Goal: Task Accomplishment & Management: Complete application form

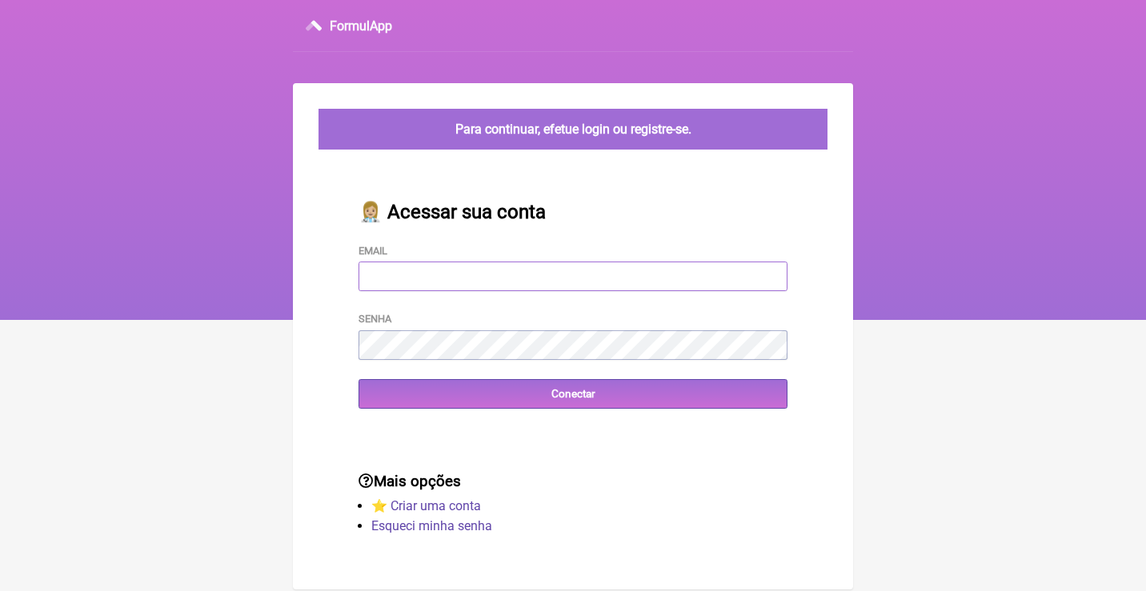
type input "adm.clinicabalance@gmail.com"
click at [573, 392] on input "Conectar" at bounding box center [572, 394] width 429 height 30
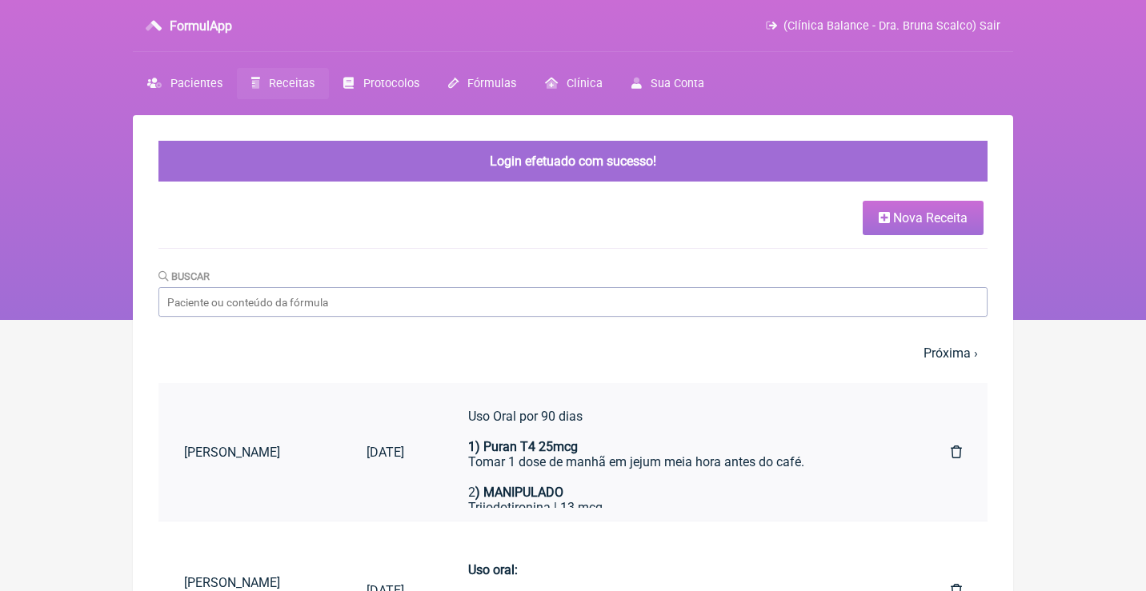
click at [453, 446] on link "Uso Oral por 90 dias 1) Puran T4 25mcg Tomar 1 dose de manhã em jejum meia hora…" at bounding box center [677, 452] width 470 height 112
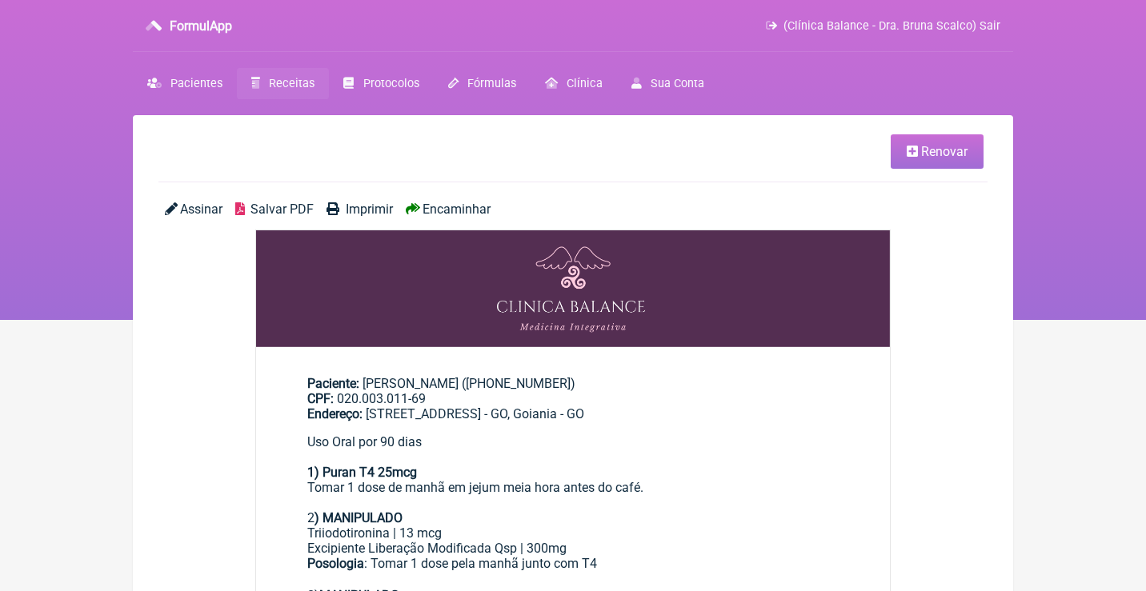
click at [950, 149] on span "Renovar" at bounding box center [944, 151] width 46 height 15
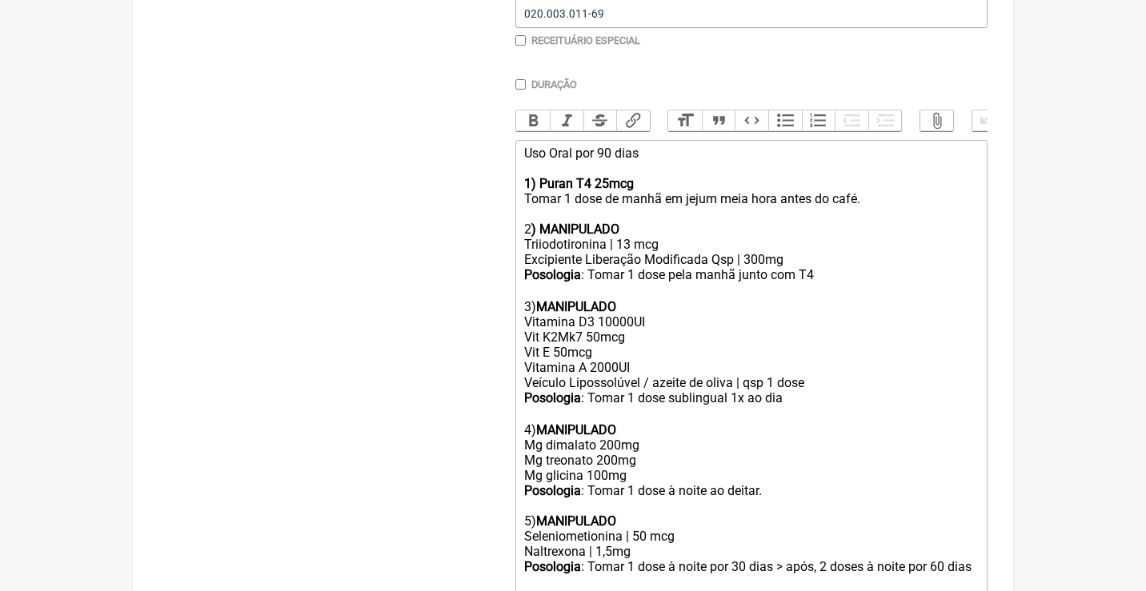
scroll to position [431, 0]
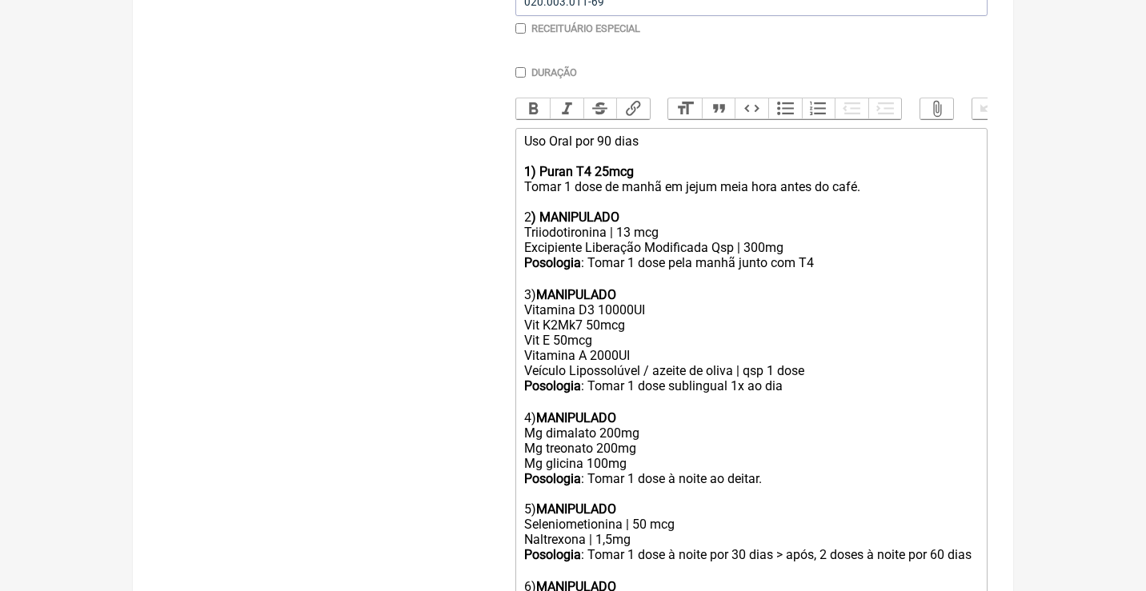
click at [634, 225] on div "Triiodotironina | 13 mcg" at bounding box center [751, 232] width 454 height 15
click at [607, 142] on div "Uso Oral por 90 dias 1) Puran T4 25mcg Tomar 1 dose de manhã em jejum meia hora…" at bounding box center [751, 179] width 454 height 91
click at [842, 255] on div "Posologia : Tomar 1 dose pela manhã junto com T4 ㅤ" at bounding box center [751, 263] width 454 height 17
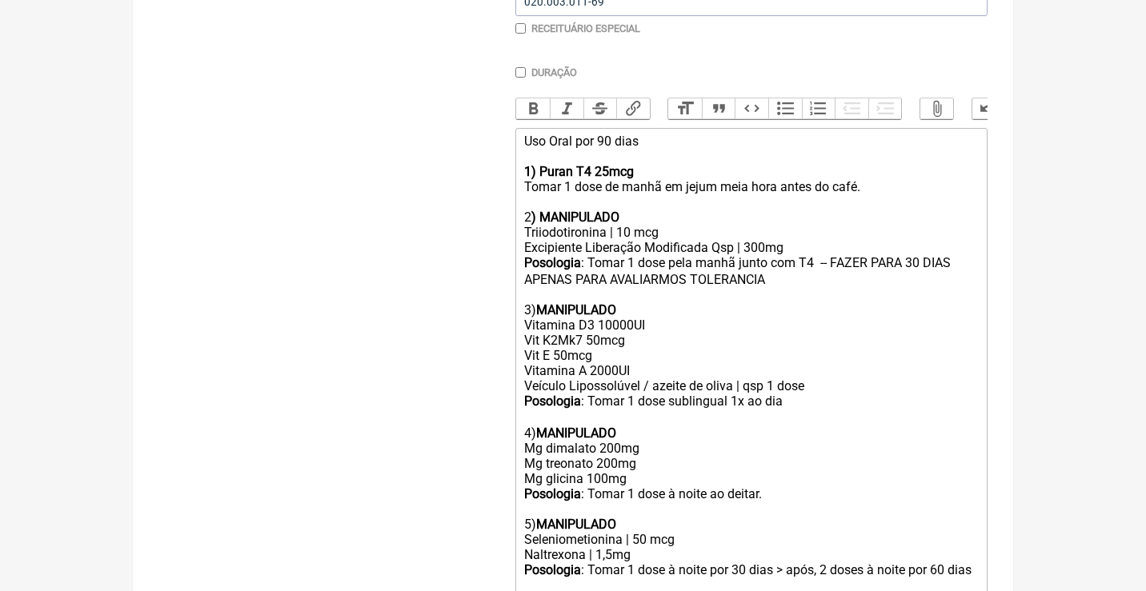
click at [742, 269] on div "Posologia : Tomar 1 dose pela manhã junto com T4 ㅤ -- FAZER PARA 30 DIAS APENAS…" at bounding box center [751, 271] width 454 height 32
type trix-editor "<div>Uso Oral por 90 dias<br><br><strong>1) Puran T4 25mcg</strong><br>Tomar 1 …"
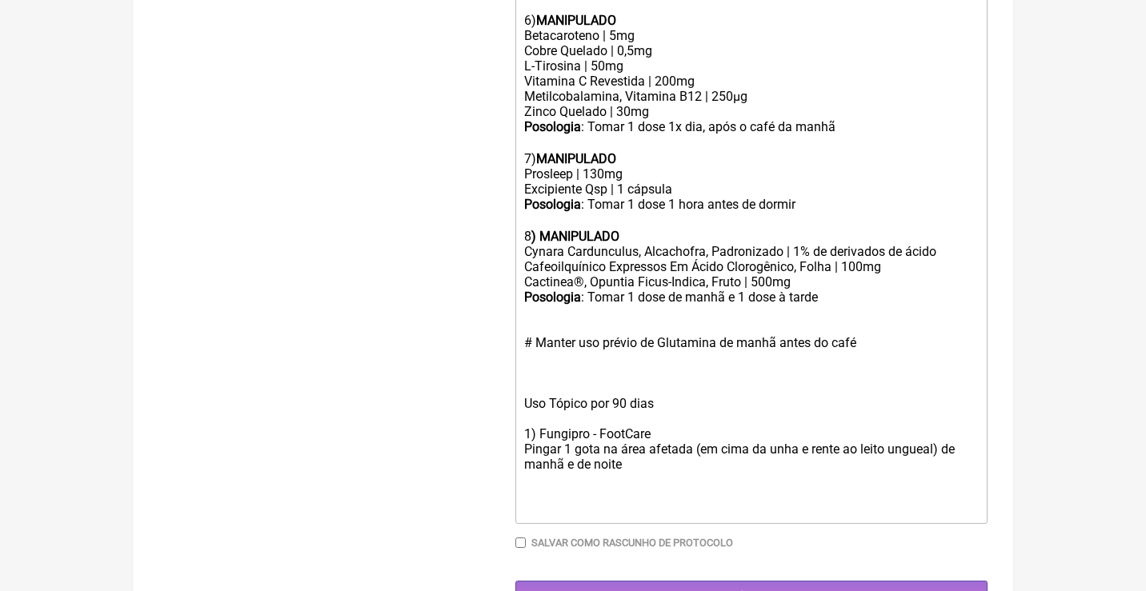
scroll to position [1012, 0]
click at [710, 582] on input "Gerar" at bounding box center [751, 597] width 472 height 30
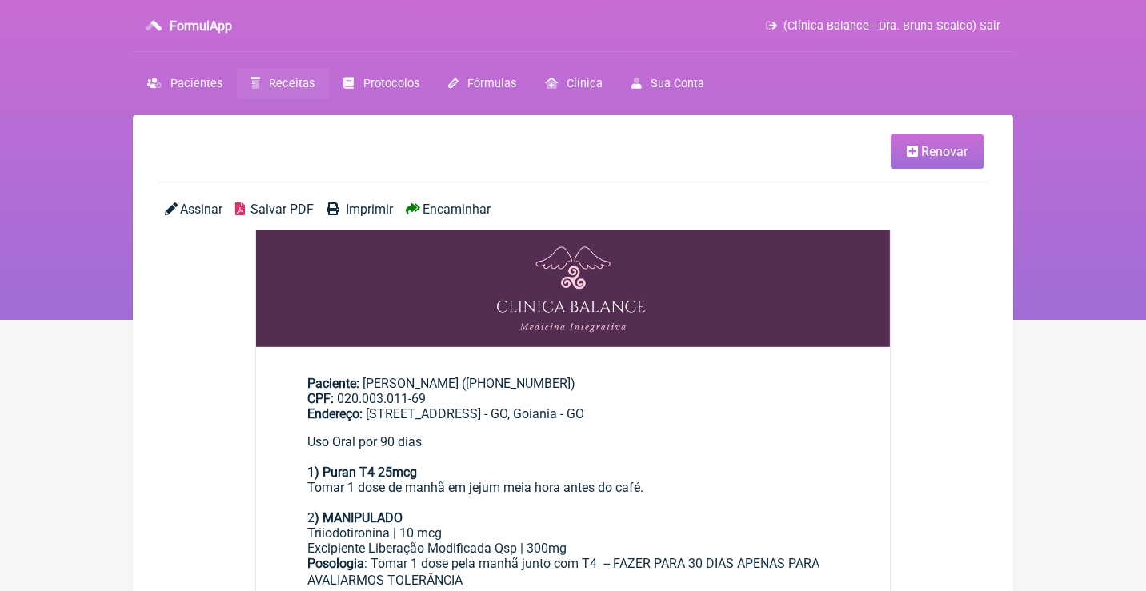
click at [460, 208] on span "Encaminhar" at bounding box center [456, 209] width 68 height 15
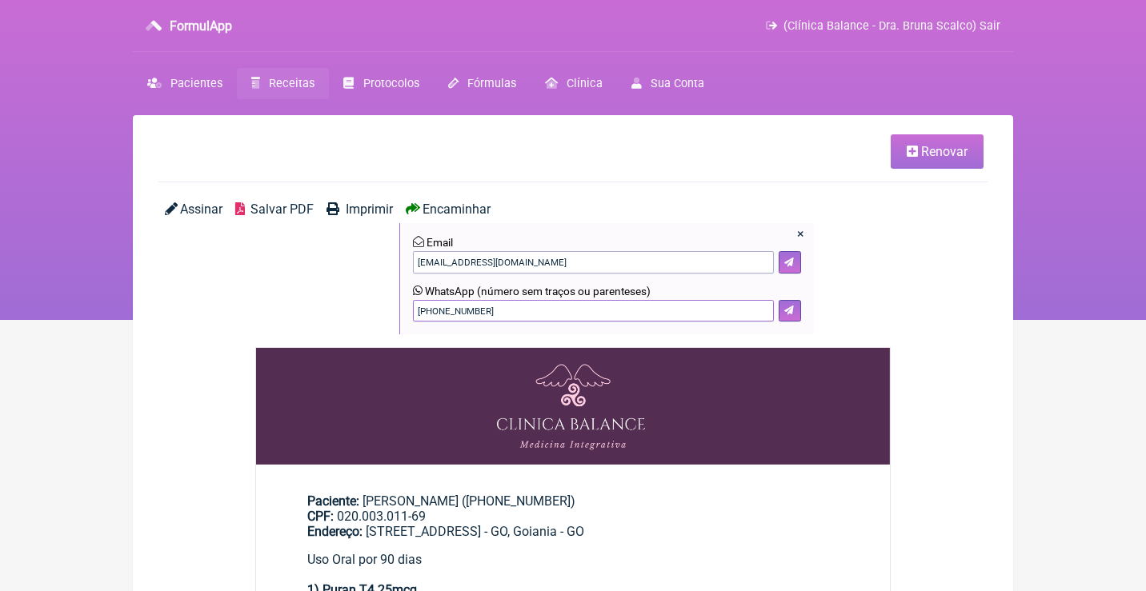
drag, startPoint x: 556, startPoint y: 309, endPoint x: 347, endPoint y: 303, distance: 208.9
click at [347, 303] on div "Assinar Salvar PDF Imprimir Encaminhar × Email carvalhocamilaleao@gmail.com Wha…" at bounding box center [572, 275] width 829 height 146
click at [788, 310] on icon at bounding box center [789, 311] width 10 height 10
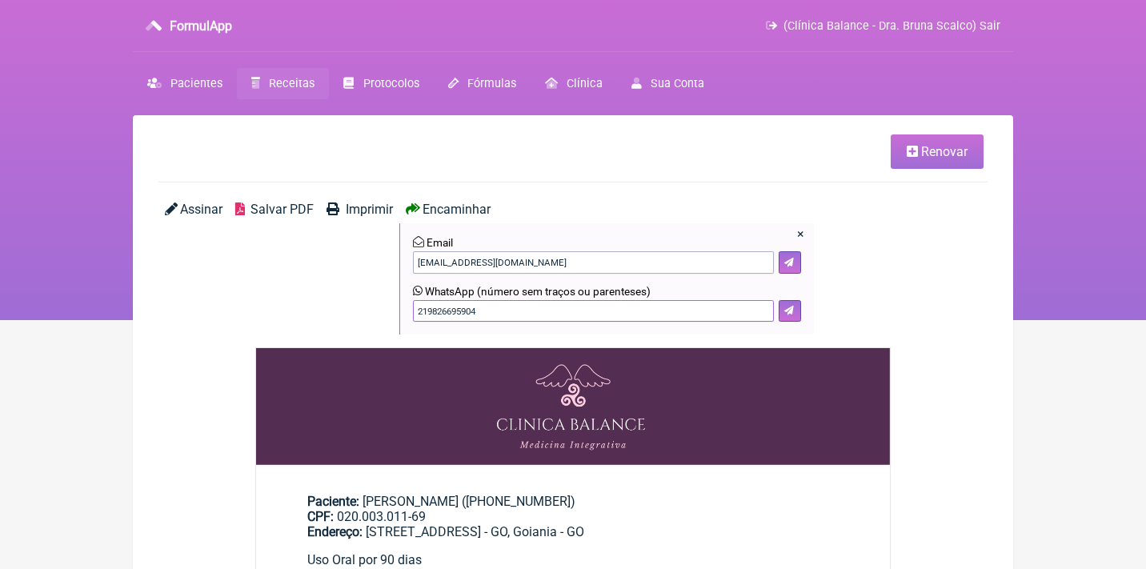
drag, startPoint x: 500, startPoint y: 314, endPoint x: 367, endPoint y: 299, distance: 133.6
click at [369, 306] on div "Assinar Salvar PDF Imprimir Encaminhar × Email carvalhocamilaleao@gmail.com Wha…" at bounding box center [572, 275] width 829 height 146
type input "21982669594"
click at [789, 311] on icon at bounding box center [789, 311] width 10 height 10
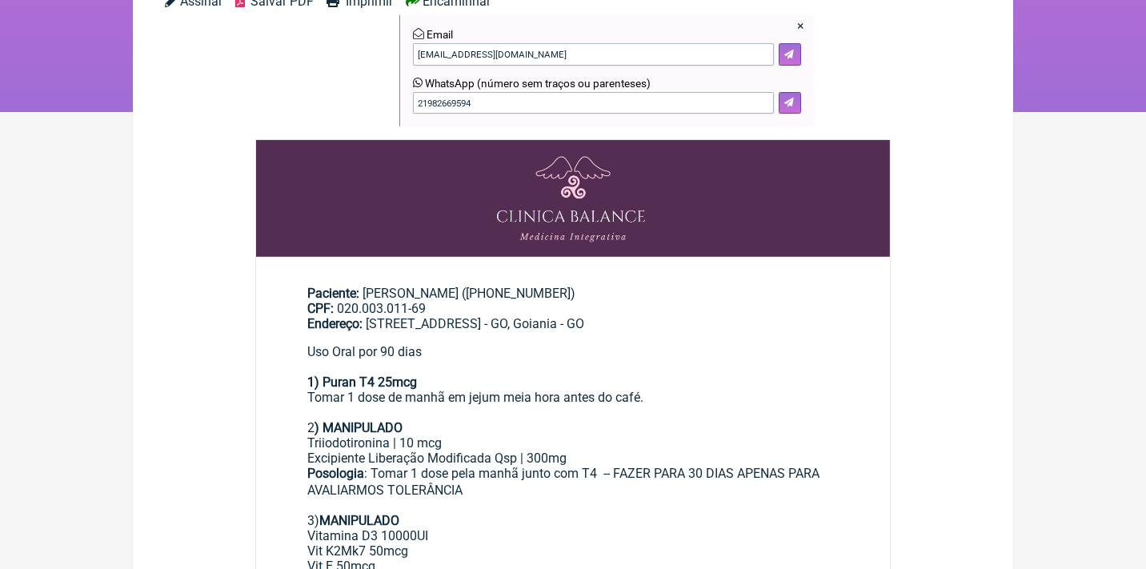
scroll to position [89, 0]
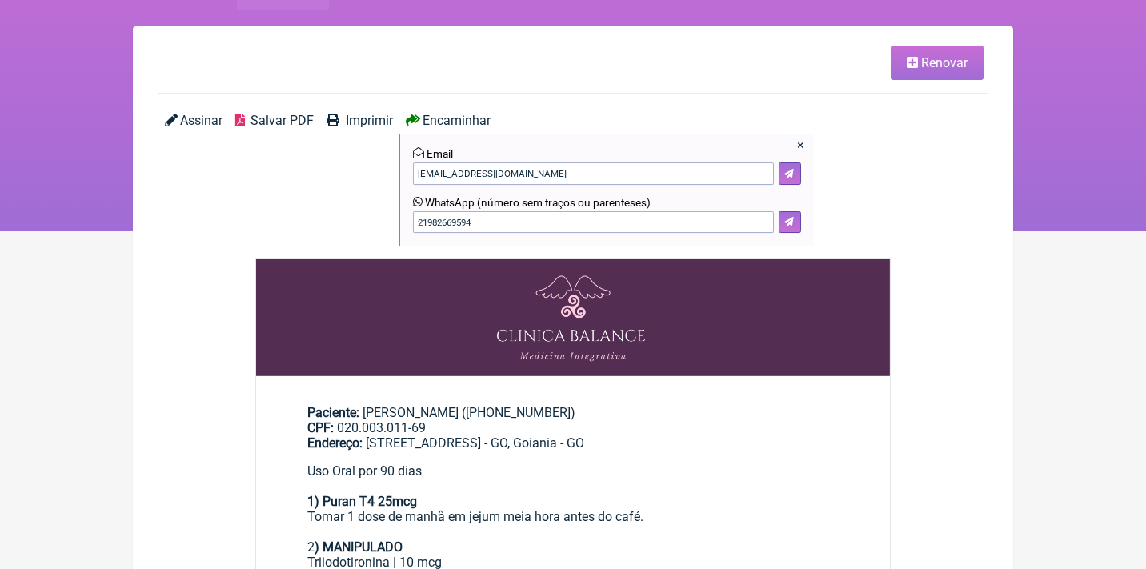
click at [946, 70] on link "Renovar" at bounding box center [936, 63] width 93 height 34
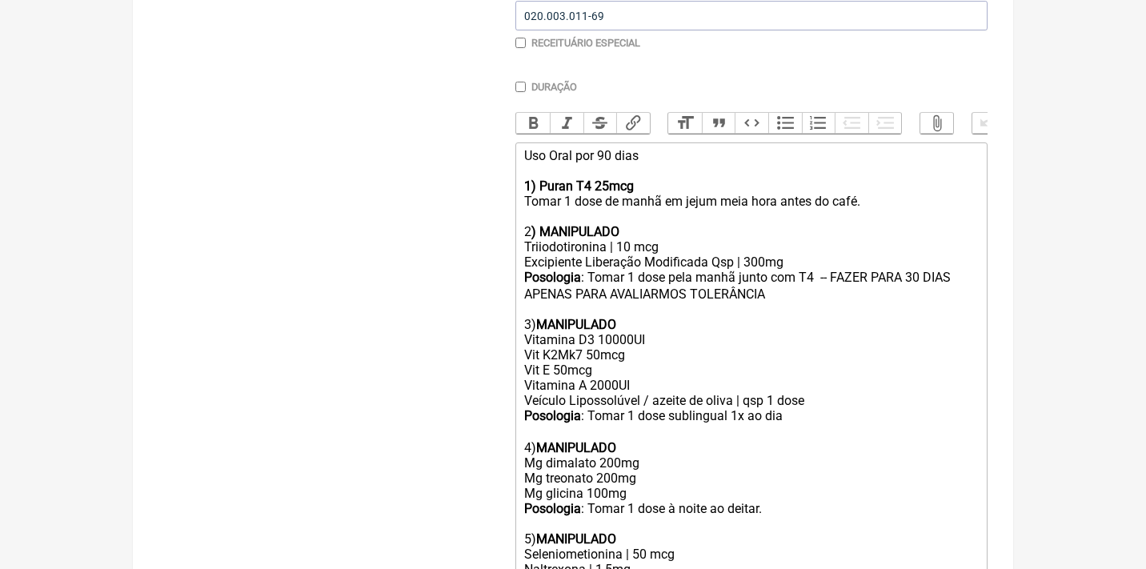
scroll to position [422, 0]
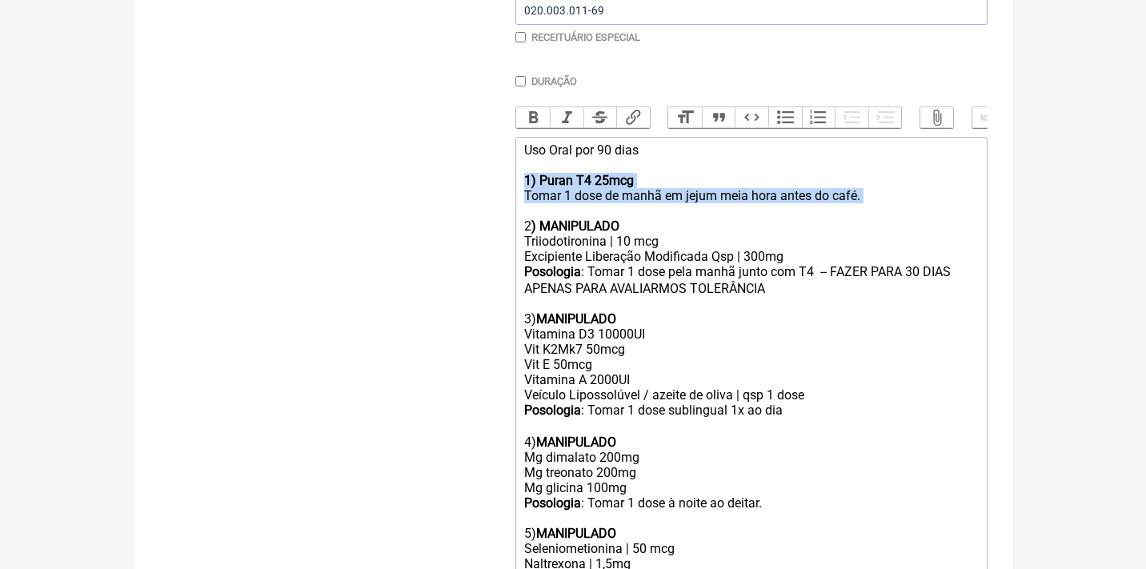
drag, startPoint x: 522, startPoint y: 177, endPoint x: 846, endPoint y: 202, distance: 325.7
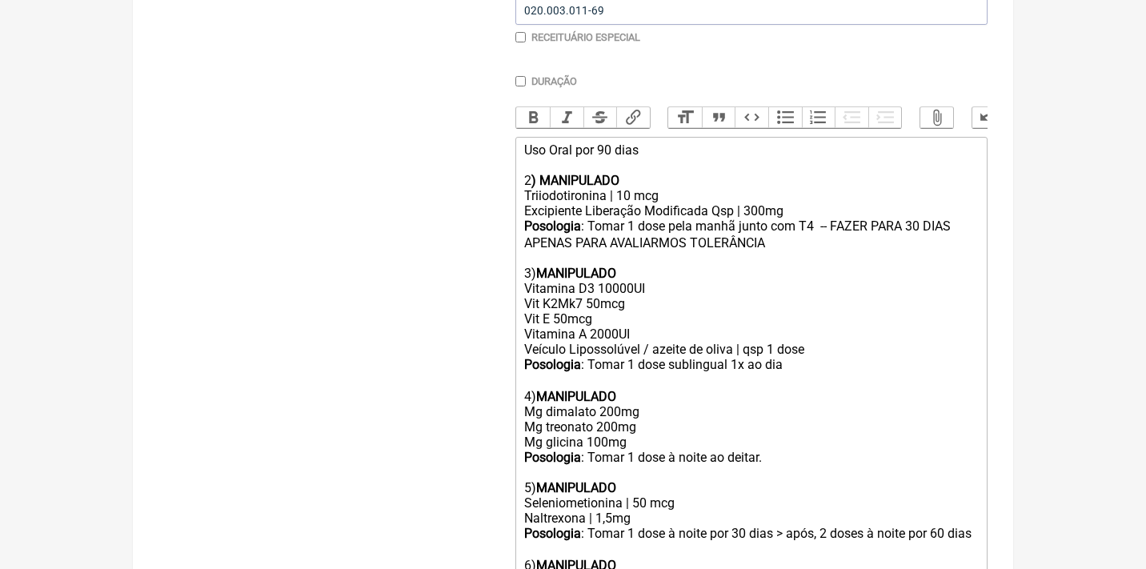
click at [526, 174] on div "Uso Oral por 90 dias 2 ) MANIPULADO" at bounding box center [751, 165] width 454 height 46
drag, startPoint x: 654, startPoint y: 146, endPoint x: 572, endPoint y: 145, distance: 81.6
click at [573, 145] on div "Uso Oral por 90 dias 1 ) MANIPULADO" at bounding box center [751, 165] width 454 height 46
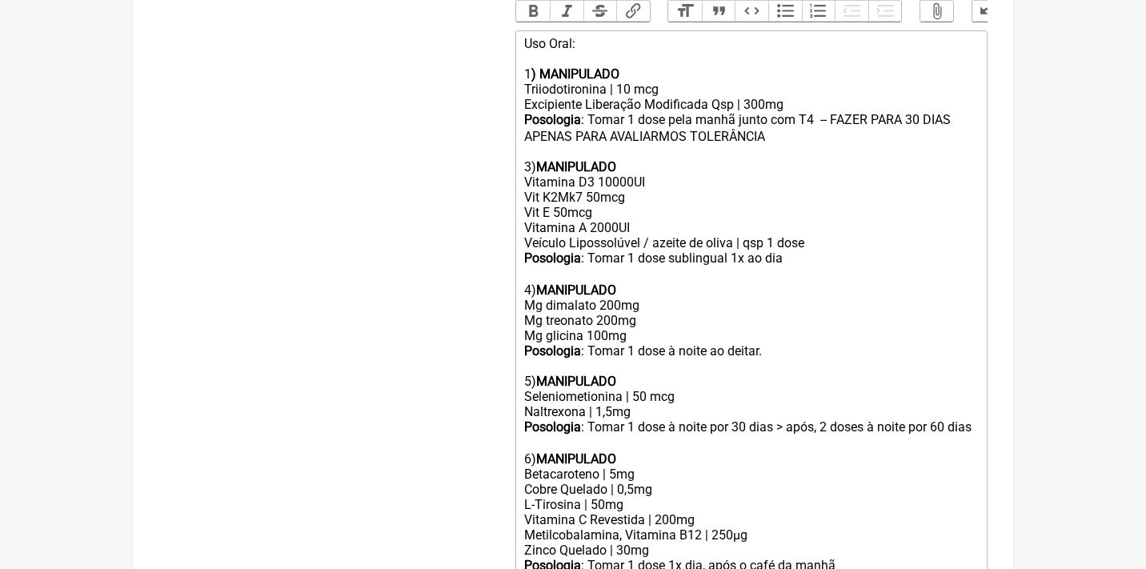
scroll to position [565, 0]
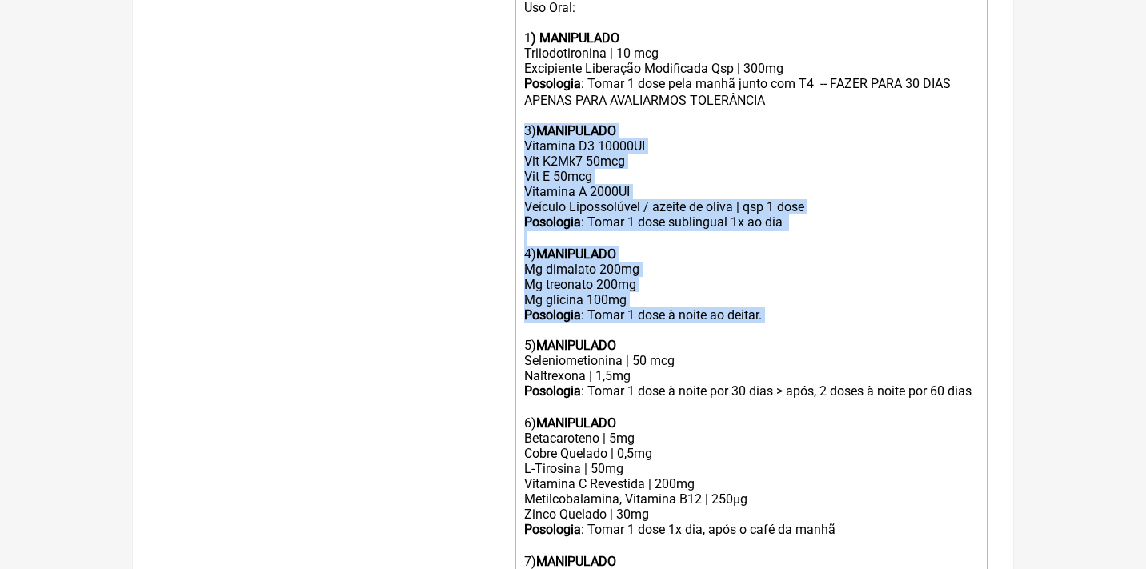
drag, startPoint x: 522, startPoint y: 118, endPoint x: 714, endPoint y: 304, distance: 266.4
click at [714, 305] on trix-editor "Uso Oral: 1 ) MANIPULADO Triiodotironina | 10 mcg Excipiente Liberação Modifica…" at bounding box center [751, 460] width 472 height 932
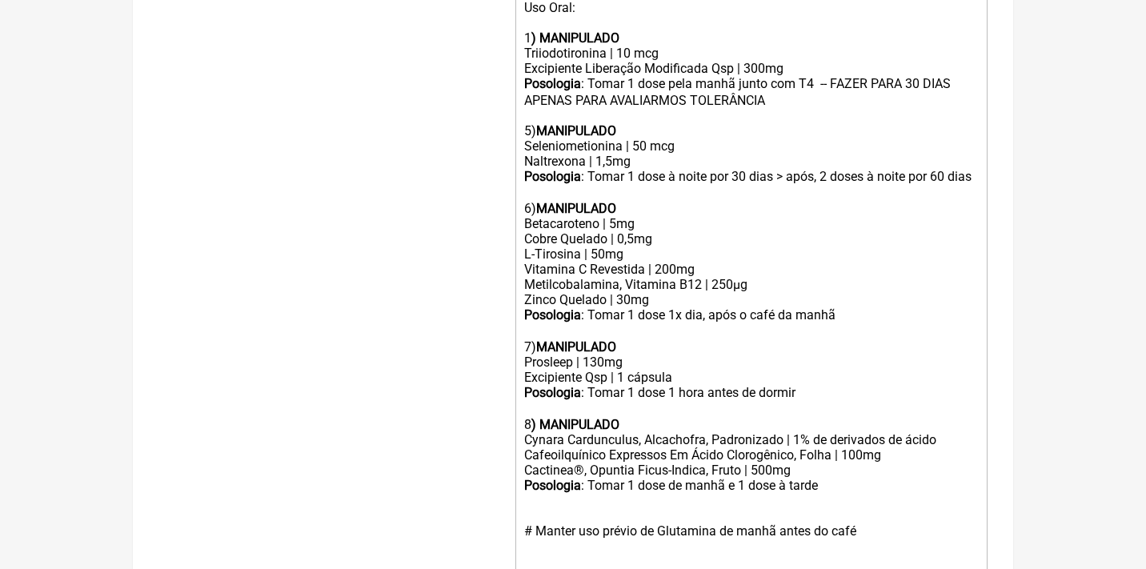
click at [534, 123] on div "5) MANIPULADO" at bounding box center [751, 130] width 454 height 15
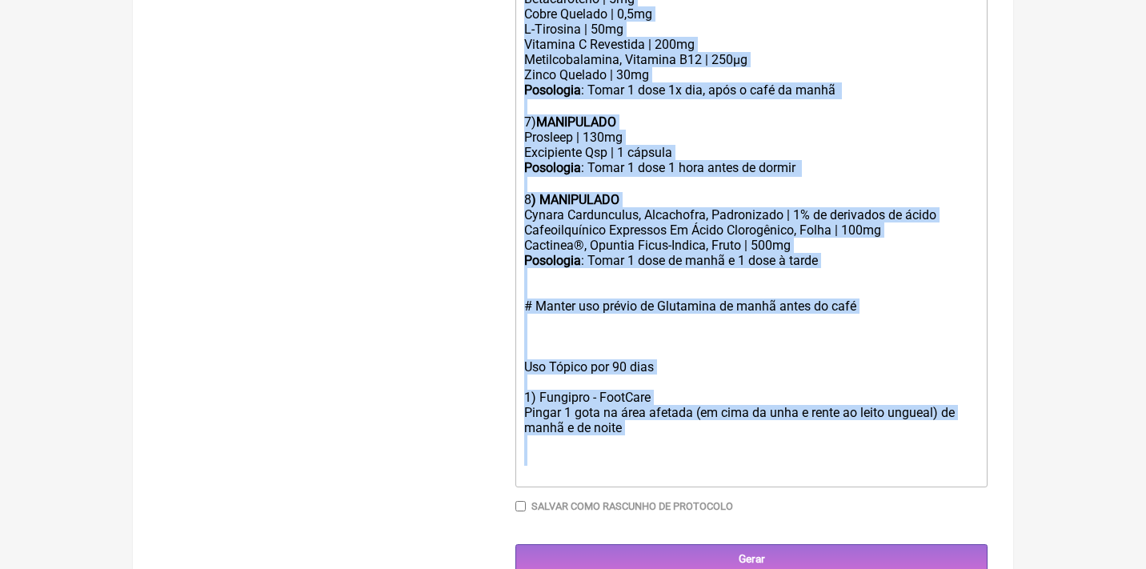
drag, startPoint x: 525, startPoint y: 210, endPoint x: 830, endPoint y: 618, distance: 510.4
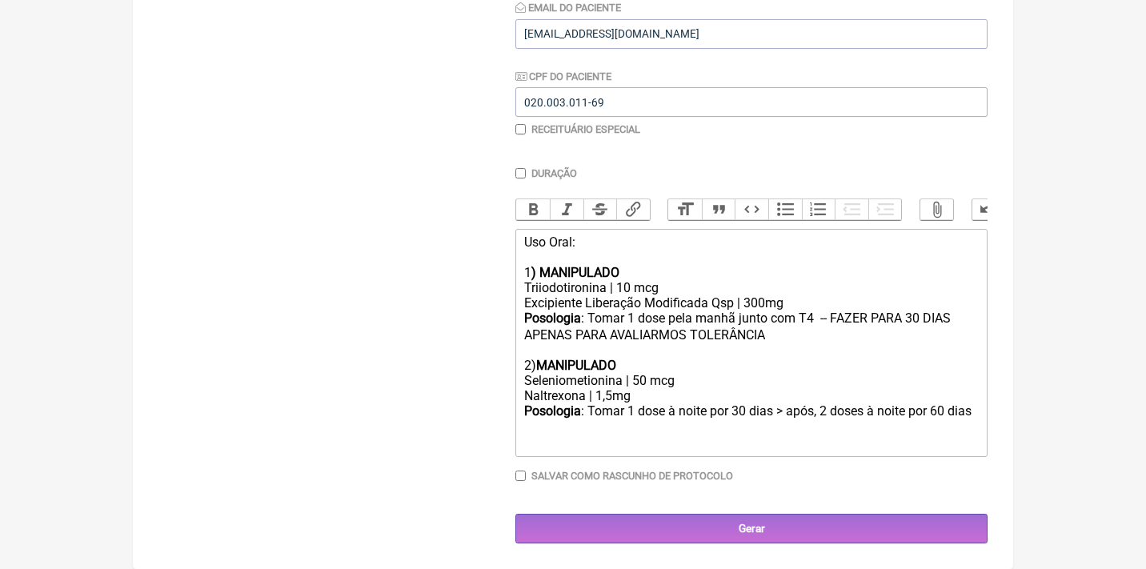
scroll to position [329, 0]
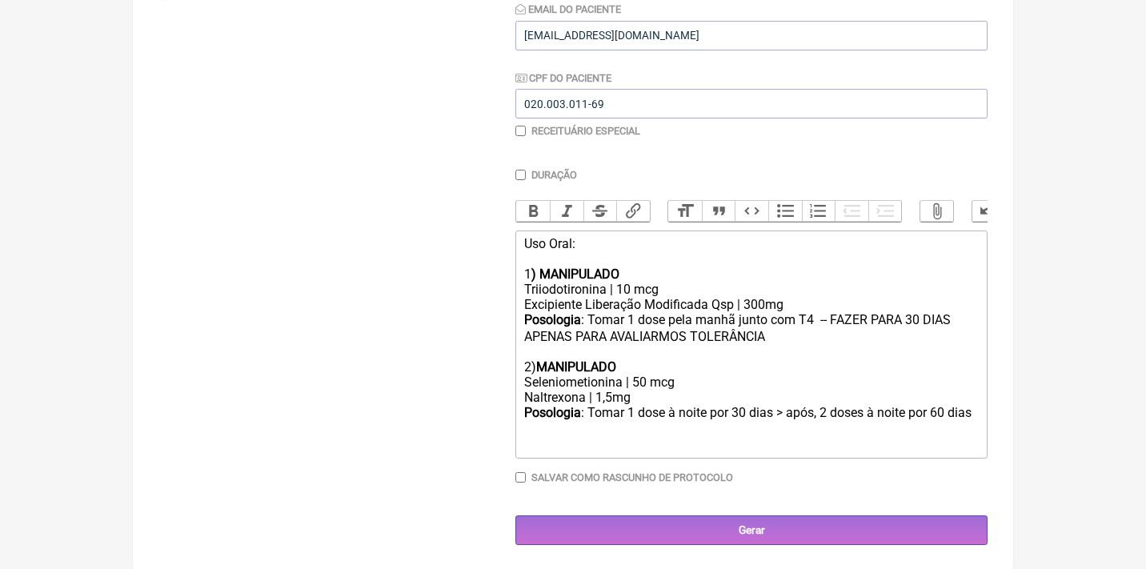
type trix-editor "<div>Uso Oral:<br><br>1<strong>) MANIPULADO</strong></div><div>Triiodotironina …"
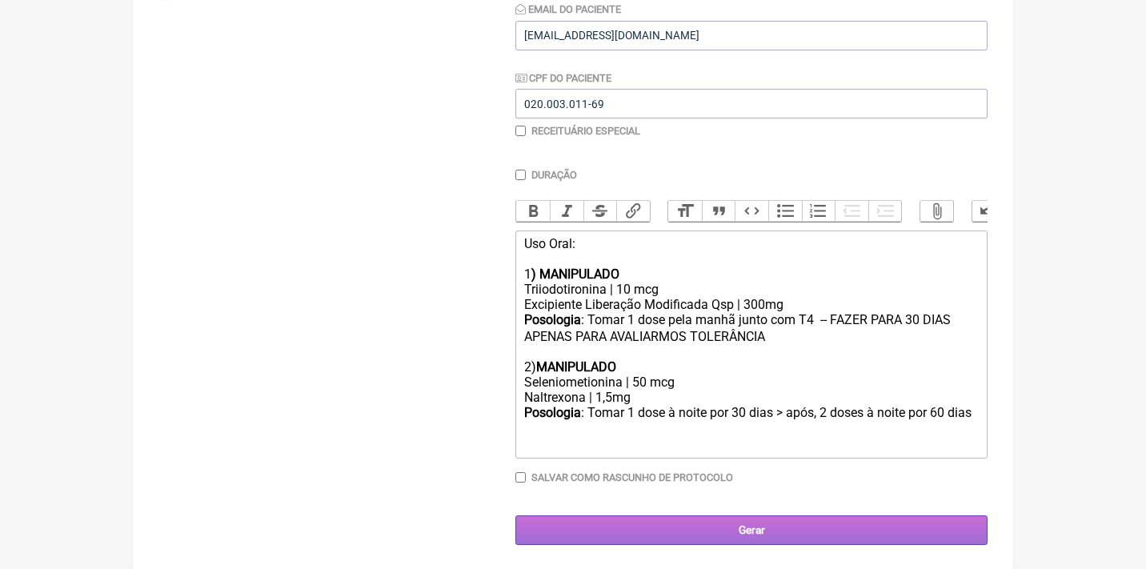
click at [679, 532] on input "Gerar" at bounding box center [751, 530] width 472 height 30
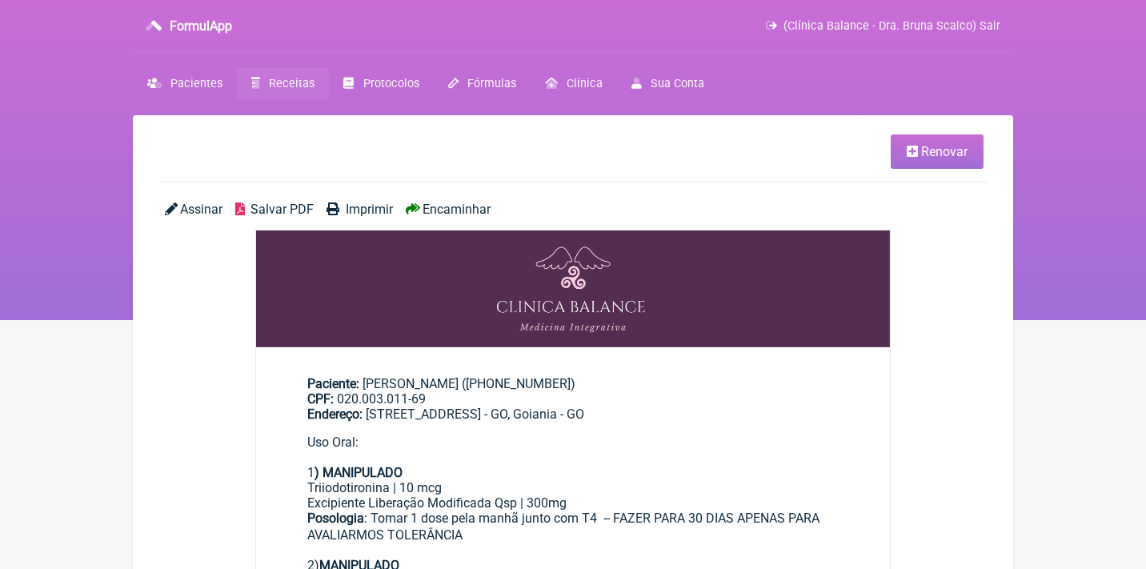
click at [207, 211] on span "Assinar" at bounding box center [201, 209] width 42 height 15
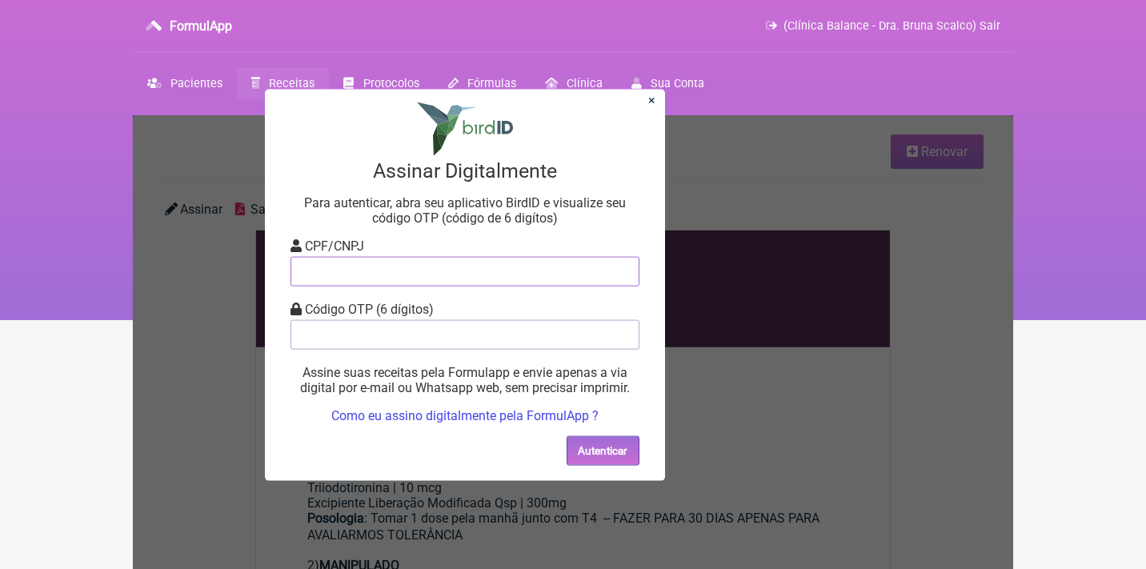
click at [326, 269] on input "tel" at bounding box center [464, 271] width 349 height 30
type input "12805451783"
click at [342, 342] on input "tel" at bounding box center [464, 334] width 349 height 30
type input "307105"
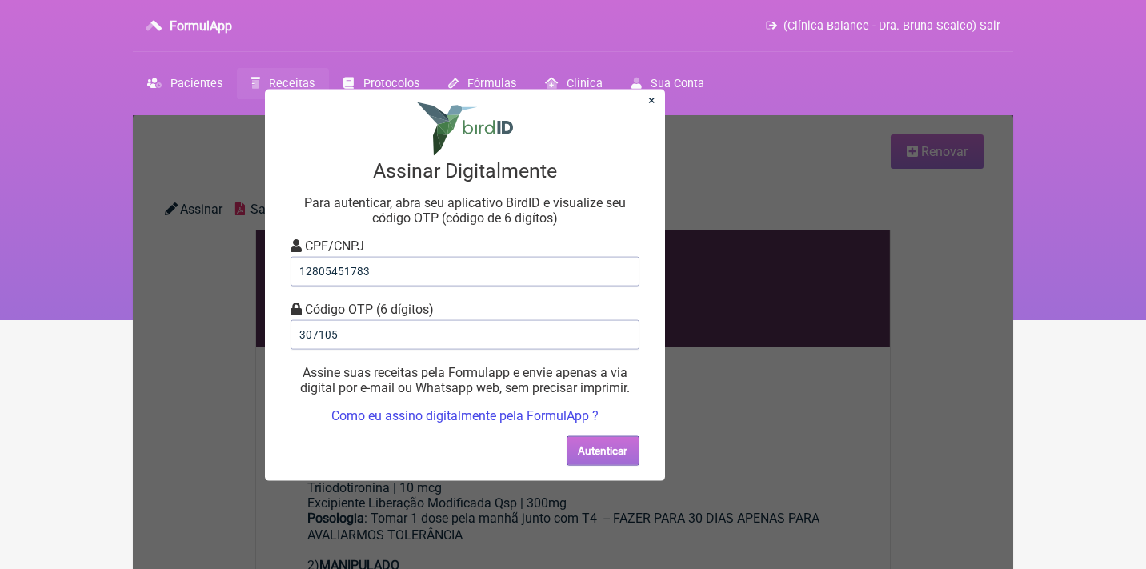
click at [581, 446] on button "Autenticar" at bounding box center [602, 450] width 73 height 30
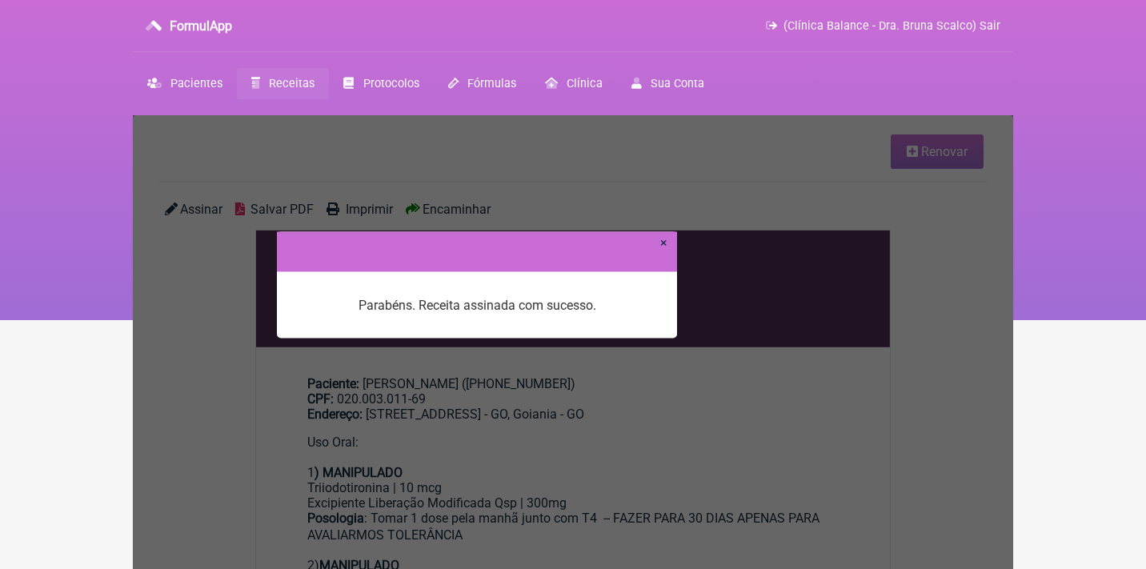
click at [664, 245] on link "×" at bounding box center [663, 241] width 7 height 15
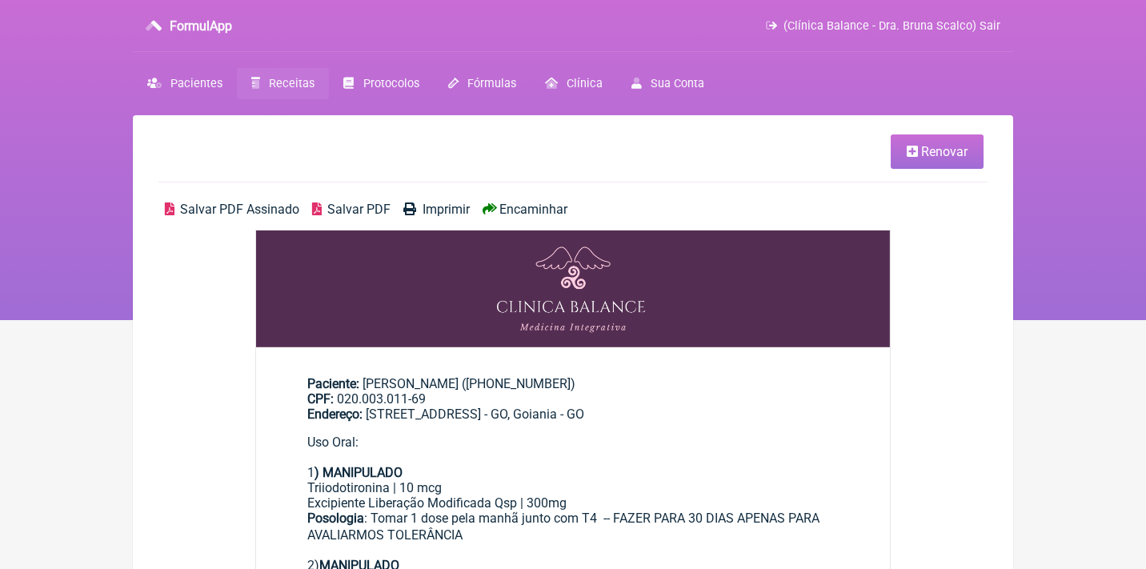
click at [534, 202] on span "Encaminhar" at bounding box center [533, 209] width 68 height 15
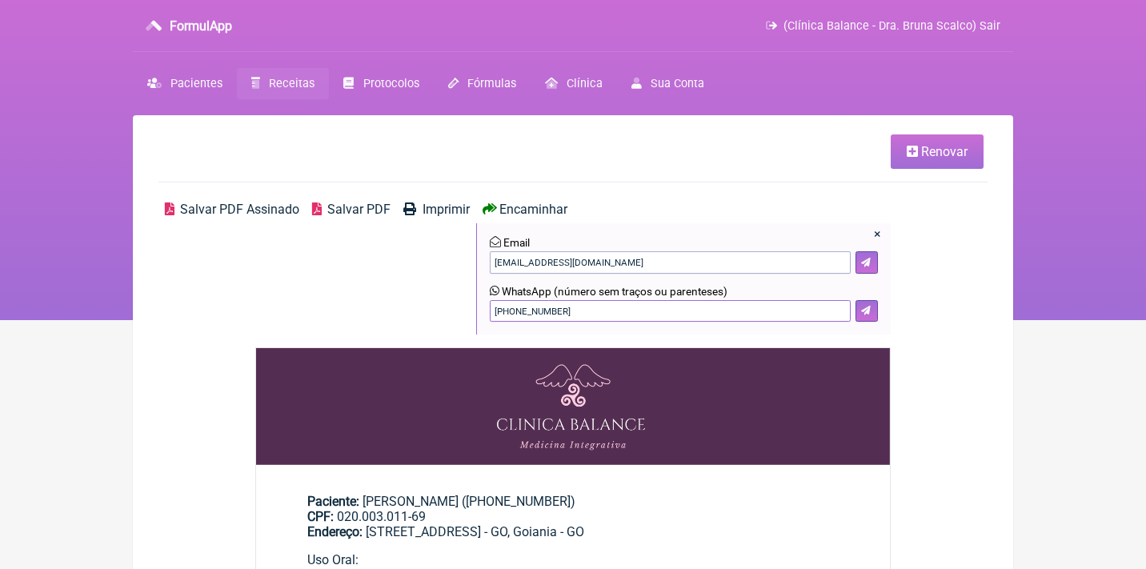
drag, startPoint x: 586, startPoint y: 314, endPoint x: 434, endPoint y: 303, distance: 152.4
click at [438, 310] on div "Salvar PDF Assinado Salvar PDF Imprimir Encaminhar × Email carvalhocamilaleao@g…" at bounding box center [572, 275] width 829 height 146
type input "21982669594"
click at [864, 310] on icon at bounding box center [866, 311] width 10 height 10
click at [297, 82] on span "Receitas" at bounding box center [292, 84] width 46 height 14
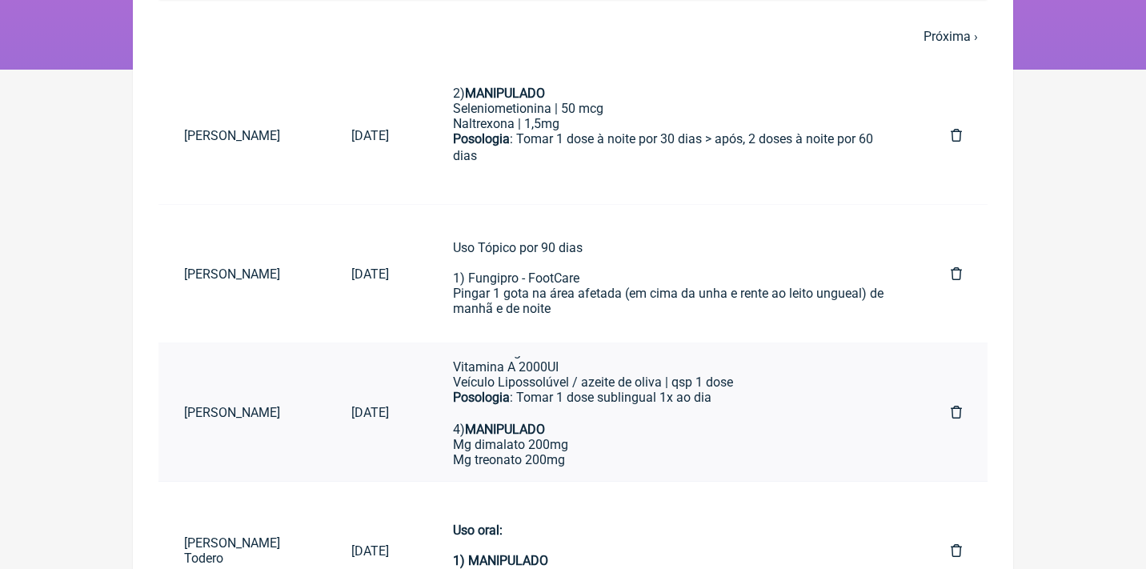
scroll to position [247, 0]
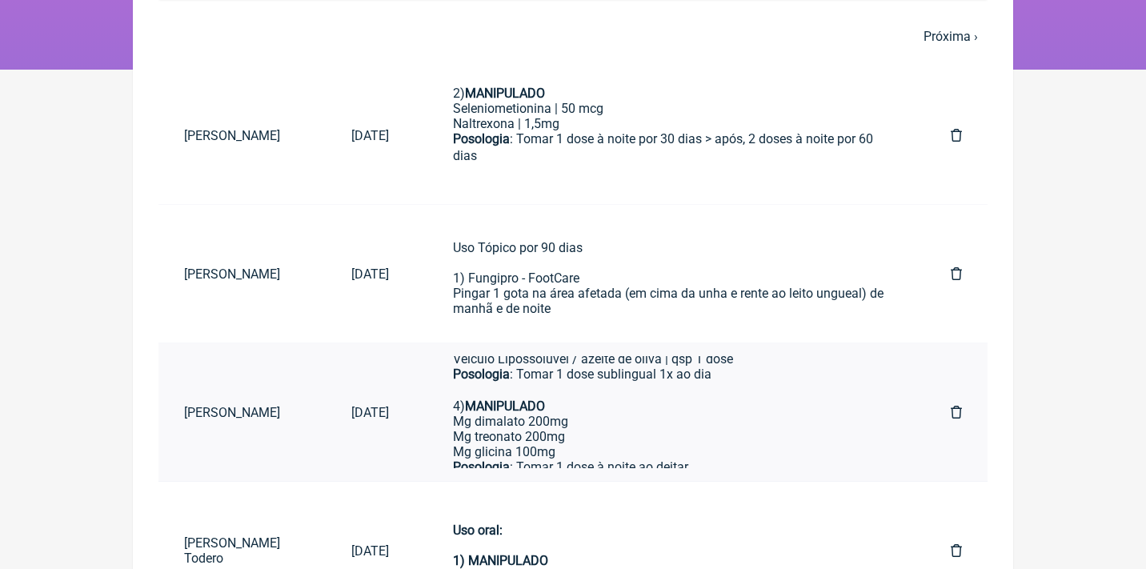
click at [962, 409] on link at bounding box center [956, 412] width 62 height 41
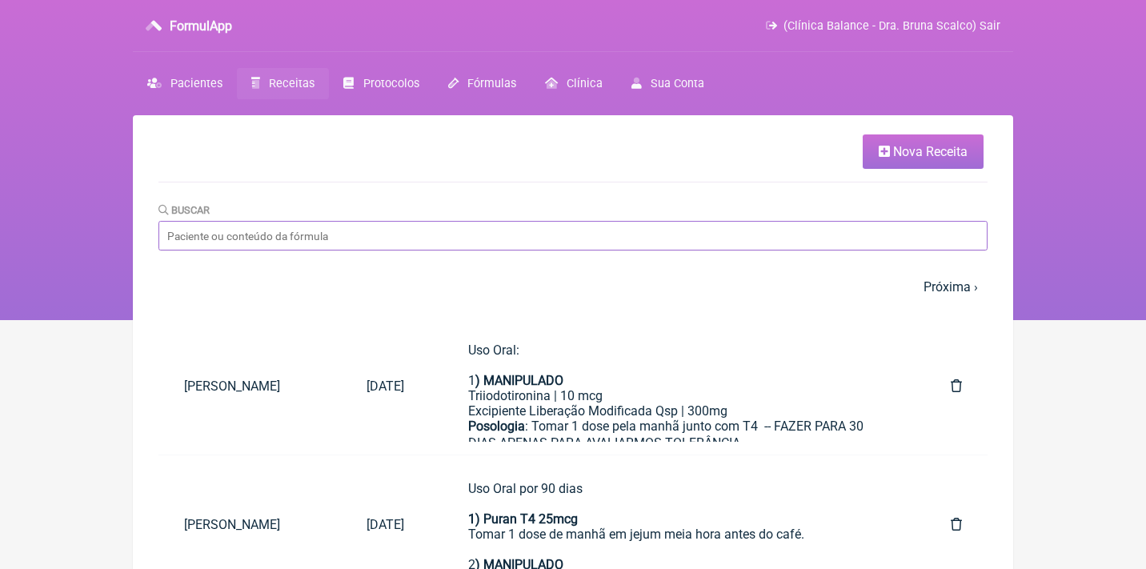
click at [301, 231] on input "Buscar" at bounding box center [572, 236] width 829 height 30
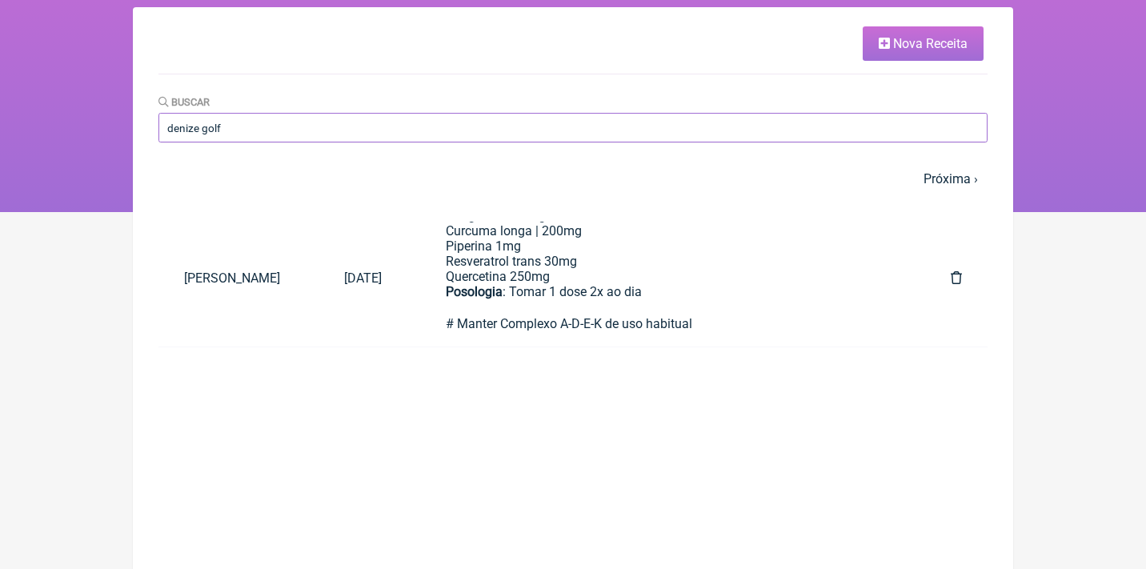
scroll to position [106, 0]
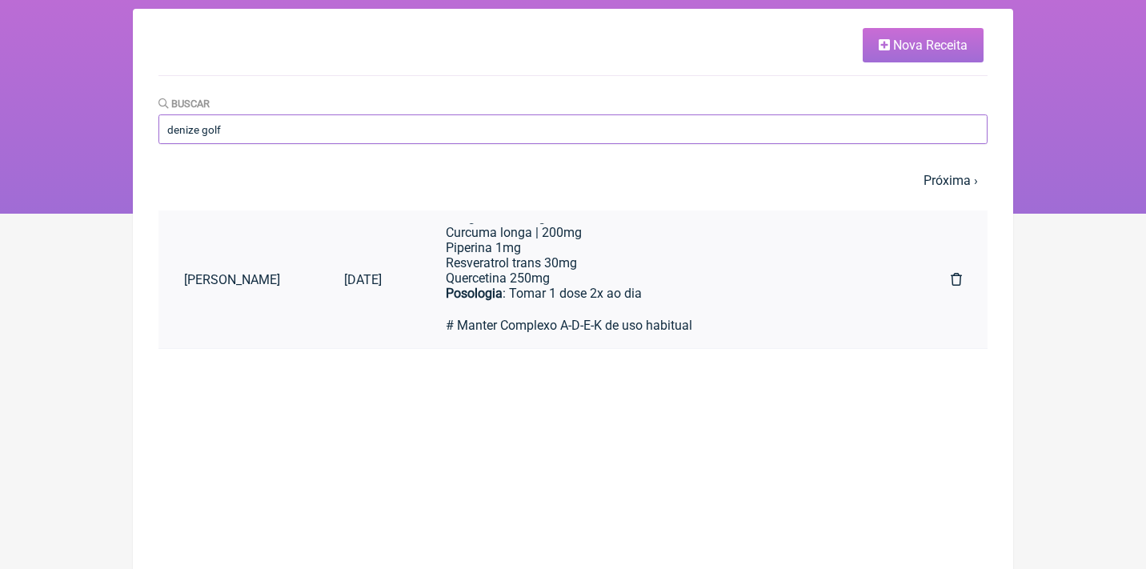
type input "denize golf"
click at [594, 286] on div "Posologia : Tomar 1 dose 2x ao dia ㅤ # Manter Complexo A-D-E-K de uso habitual …" at bounding box center [666, 325] width 441 height 78
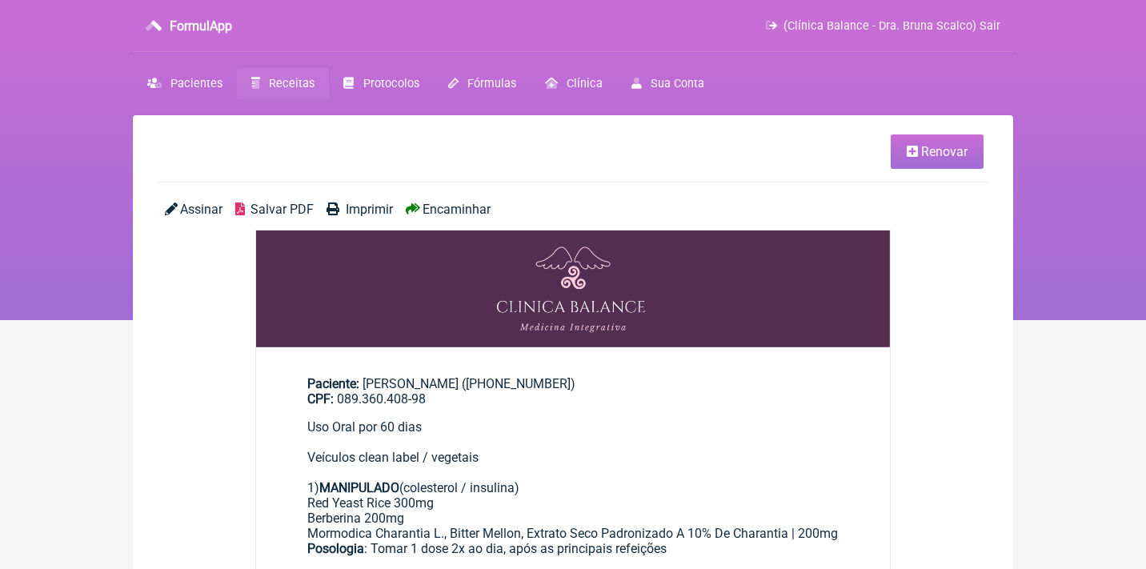
click at [919, 146] on link "Renovar" at bounding box center [936, 151] width 93 height 34
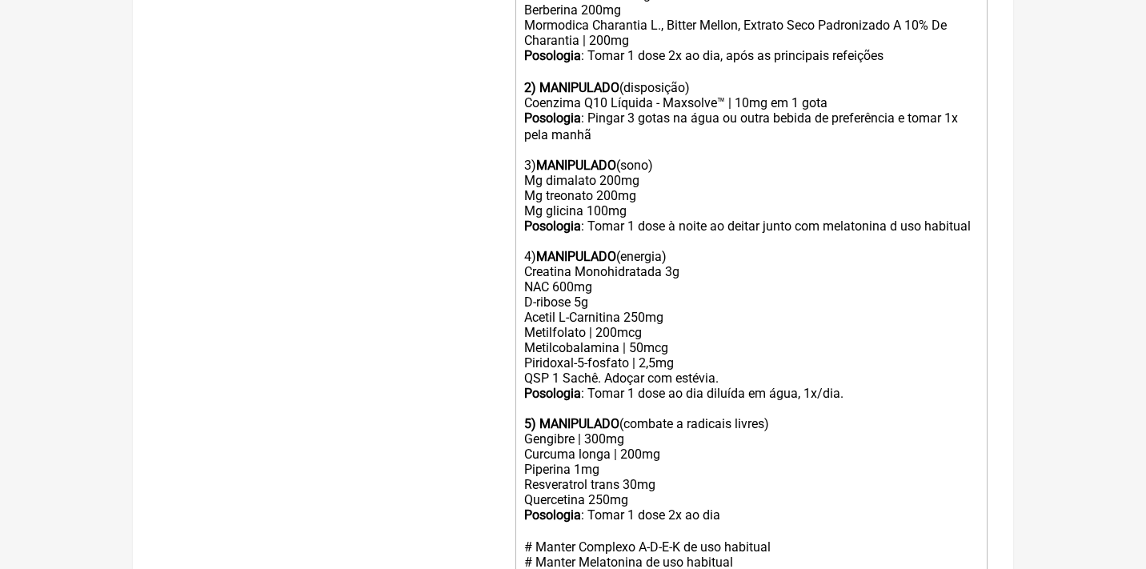
scroll to position [656, 0]
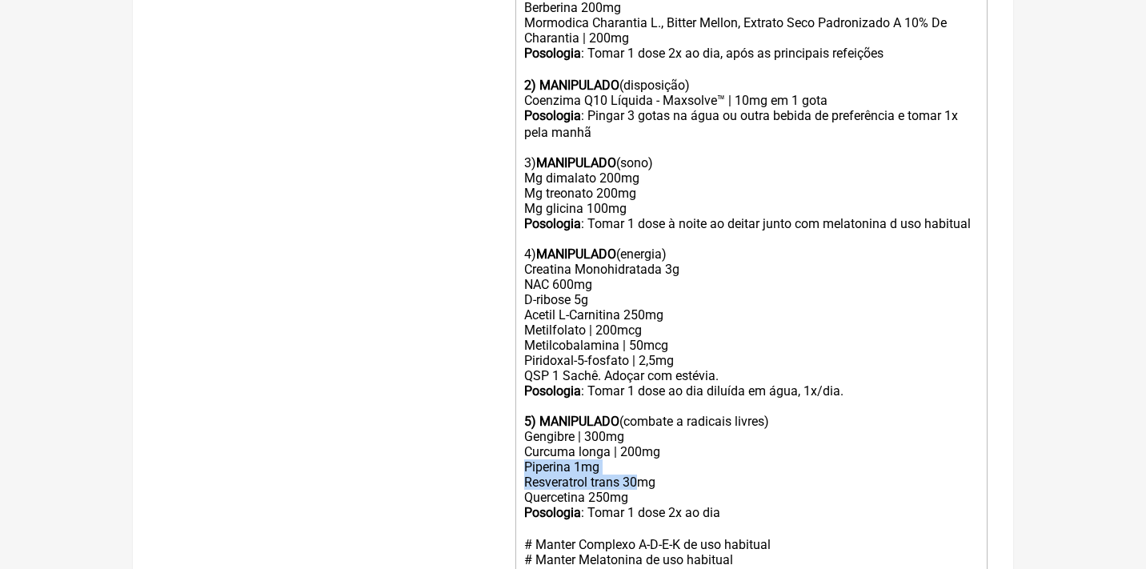
drag, startPoint x: 640, startPoint y: 446, endPoint x: 522, endPoint y: 429, distance: 118.8
click at [524, 444] on div "Curcuma longa | 200mg Piperina 1mg Resveratrol trans 30mg Quercetina 250mg" at bounding box center [751, 474] width 454 height 61
click at [570, 444] on div "Curcuma longa | 200mg Piperina 1mg Resveratrol trans 30mg Quercetina 250mg" at bounding box center [751, 474] width 454 height 61
drag, startPoint x: 610, startPoint y: 432, endPoint x: 485, endPoint y: 431, distance: 125.6
click at [485, 432] on form "Buscar Protocolos Formulas Medicamentos Industrializados Suplementos / Cosmétic…" at bounding box center [572, 107] width 829 height 1138
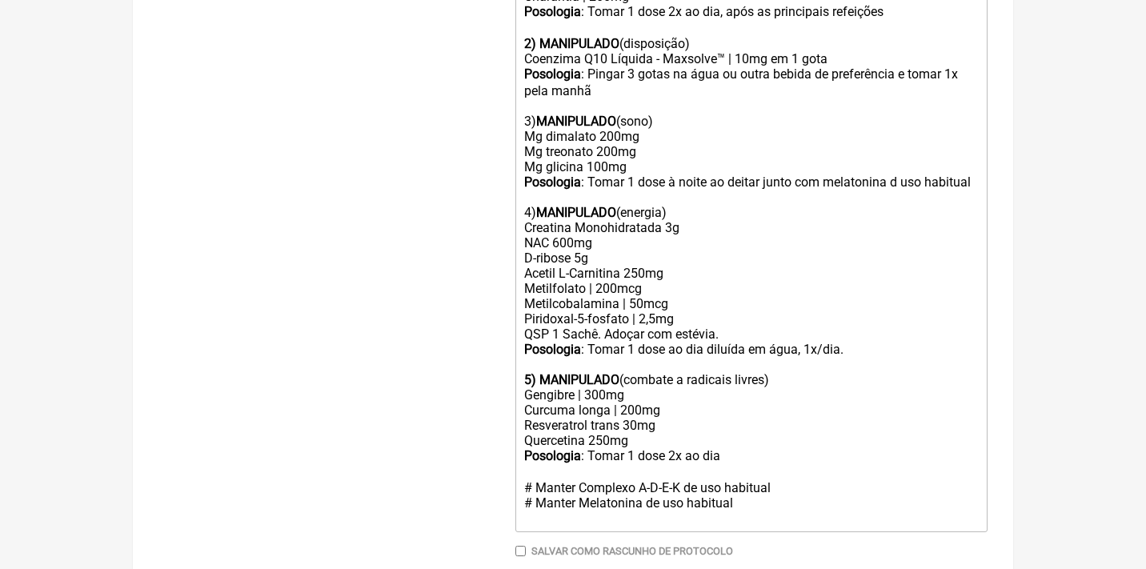
scroll to position [699, 0]
click at [734, 446] on div "Posologia : Tomar 1 dose 2x ao dia ㅤ # Manter Complexo A-D-E-K de uso habitual …" at bounding box center [751, 485] width 454 height 78
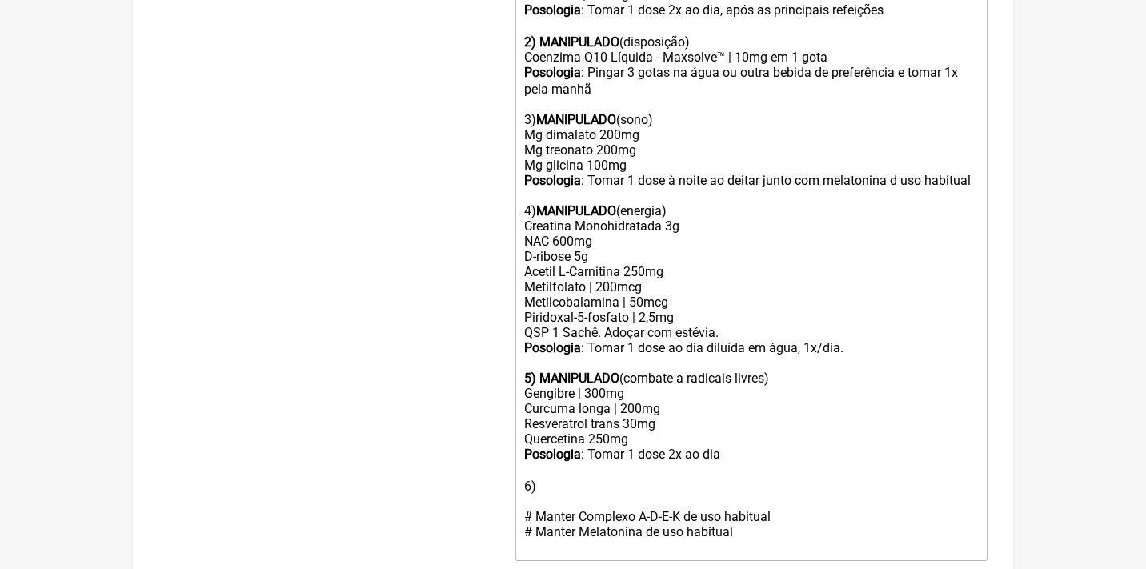
type trix-editor "<div>Uso Oral por 60 dias<br><br>Veículos clean label / vegetais<br><br>1) <str…"
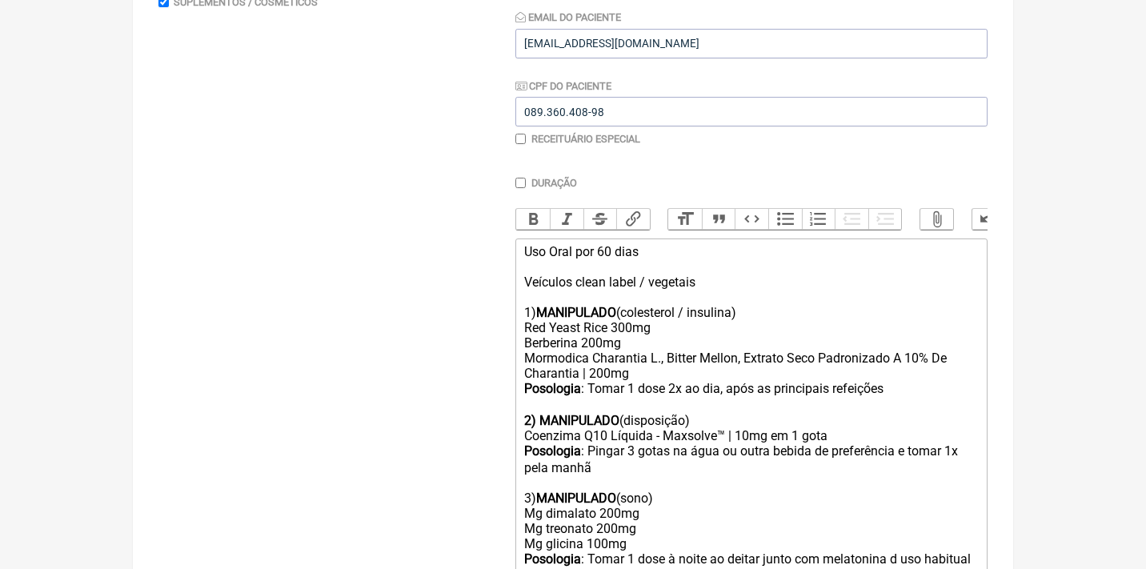
scroll to position [42, 0]
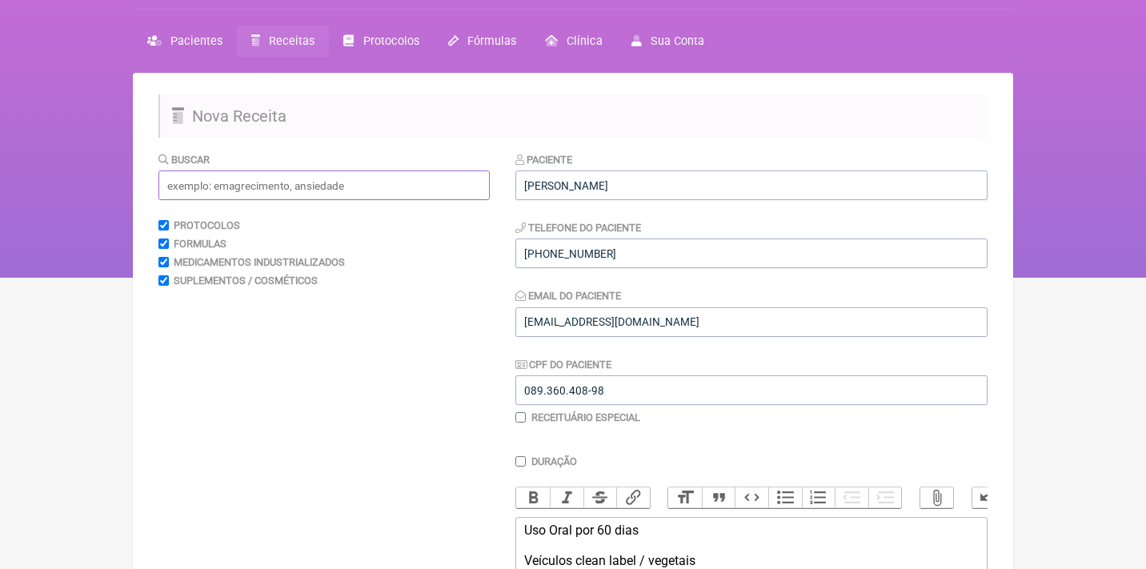
click at [361, 175] on input "text" at bounding box center [323, 185] width 331 height 30
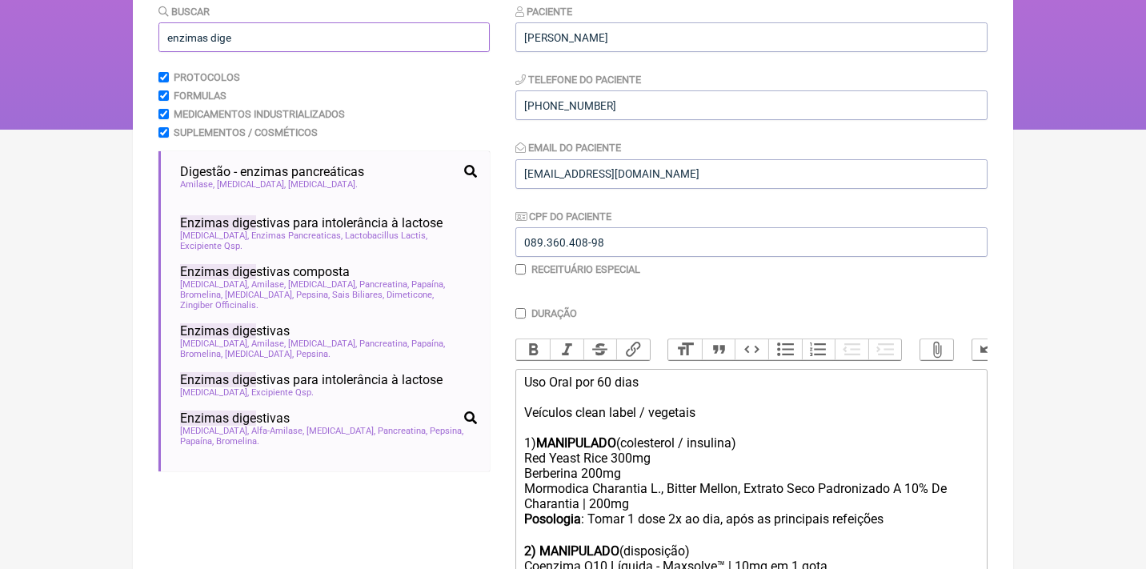
scroll to position [199, 0]
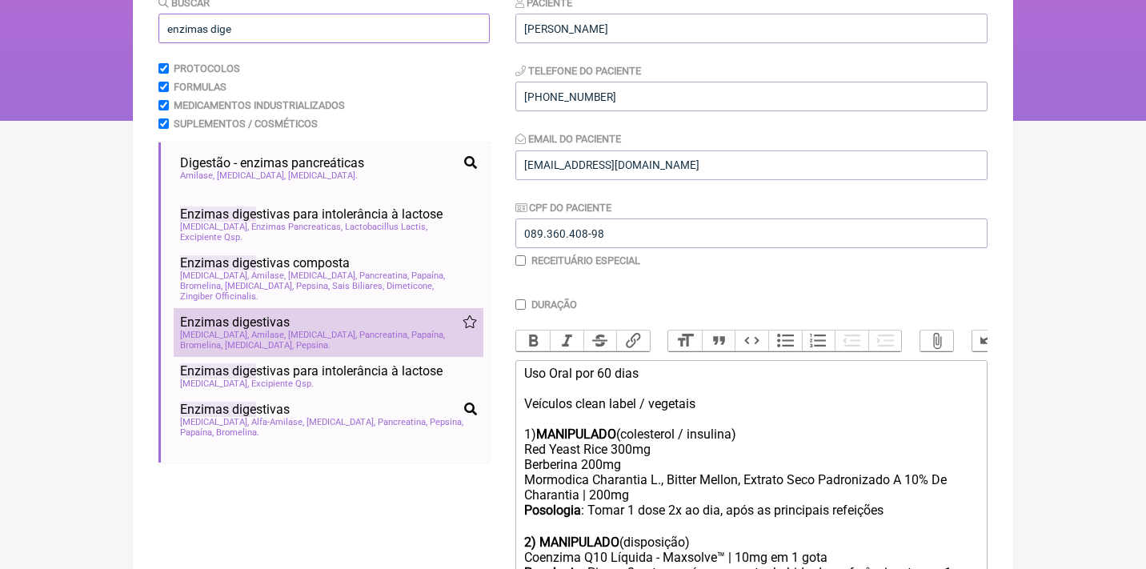
type input "enzimas dige"
click at [411, 330] on span "Papaína" at bounding box center [428, 335] width 34 height 10
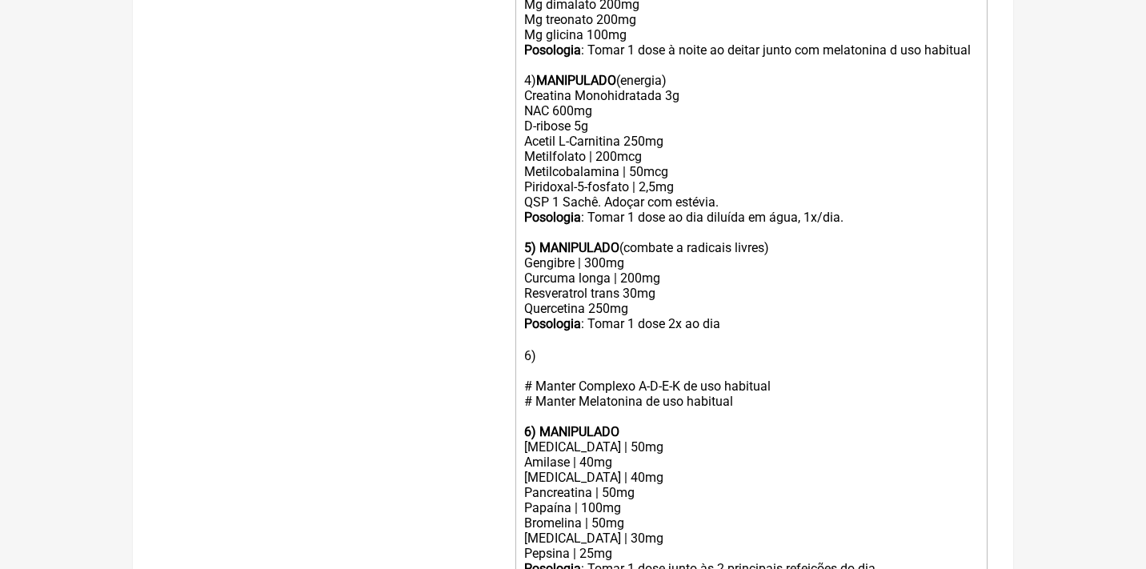
scroll to position [839, 0]
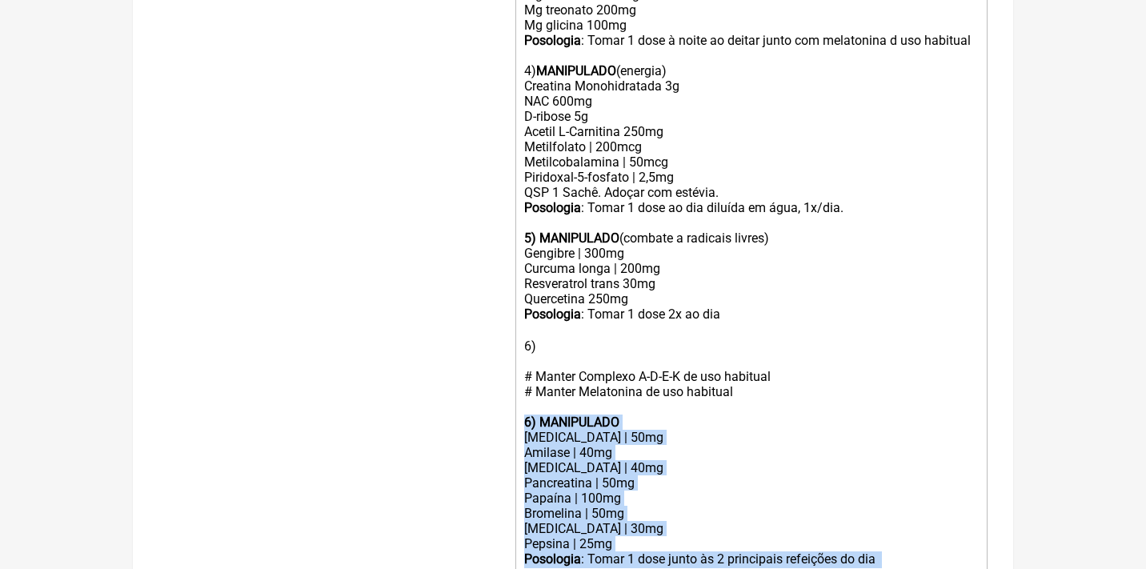
drag, startPoint x: 890, startPoint y: 516, endPoint x: 466, endPoint y: 378, distance: 446.7
click at [466, 378] on form "Buscar enzimas dige Protocolos Formulas Medicamentos Industrializados Suplement…" at bounding box center [572, 15] width 829 height 1322
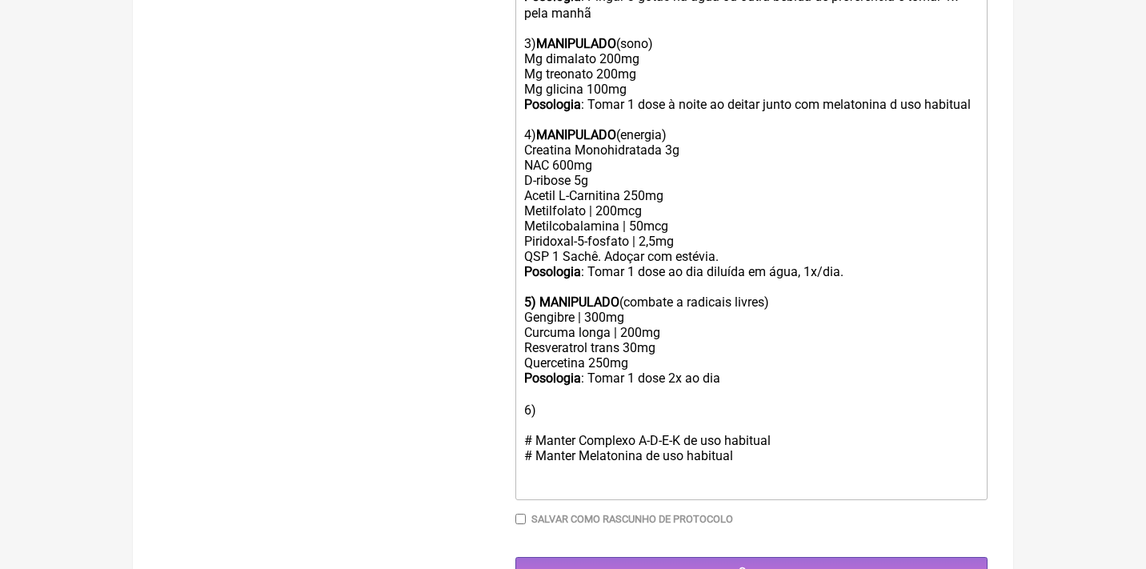
click at [554, 375] on div "Posologia : Tomar 1 dose 2x ao dia ㅤ 6) # Manter Complexo A-D-E-K de uso habitu…" at bounding box center [751, 424] width 454 height 108
paste trix-editor "strong>6) MANIPULADO</strong></div><div>Protease | 50mg</div><div>Amilase | 40m…"
type trix-editor "<div>Uso Oral por 60 dias<br><br>Veículos clean label / vegetais<br><br>1) <str…"
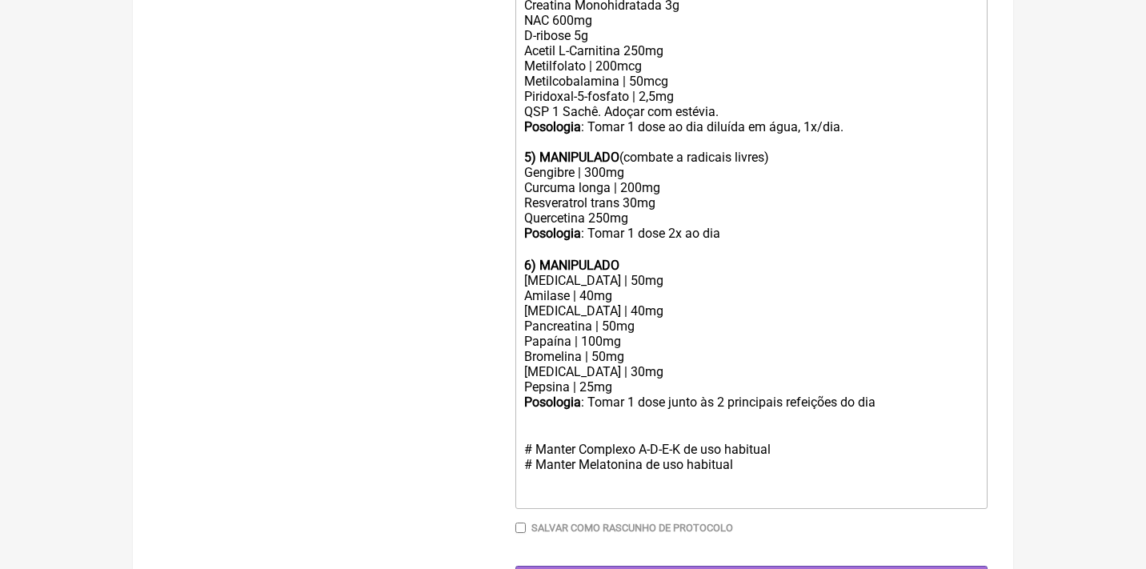
scroll to position [919, 0]
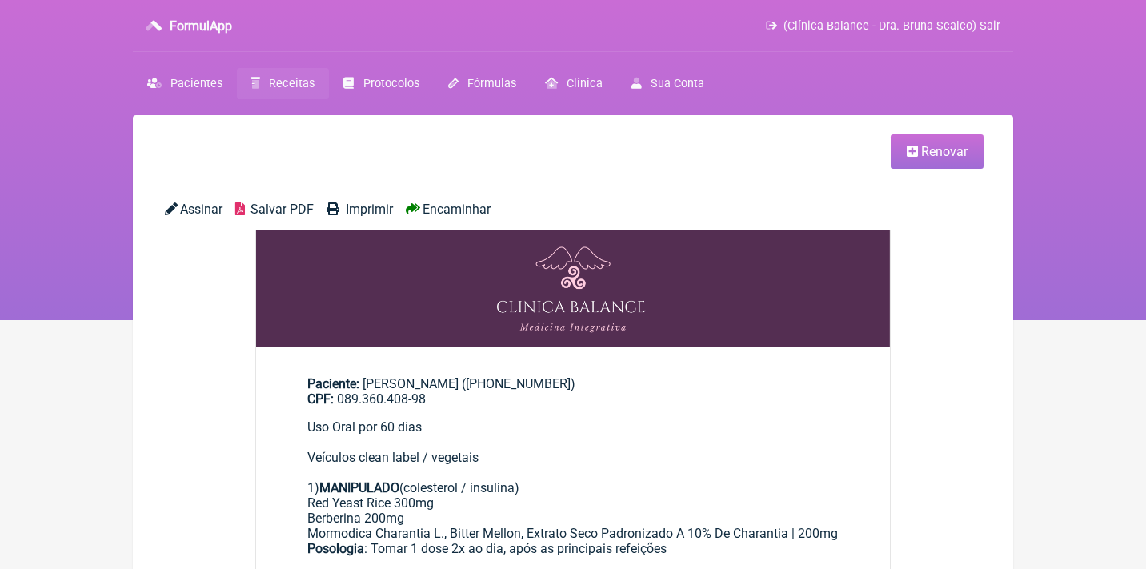
click at [455, 210] on span "Encaminhar" at bounding box center [456, 209] width 68 height 15
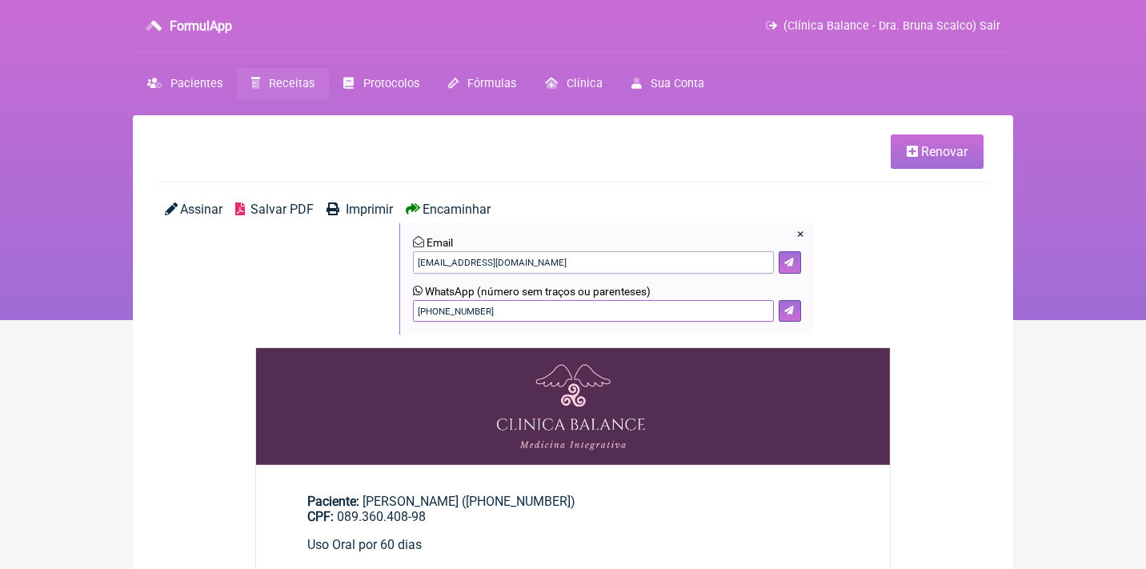
drag, startPoint x: 511, startPoint y: 307, endPoint x: 277, endPoint y: 293, distance: 234.8
click at [286, 300] on div "Assinar Salvar PDF Imprimir Encaminhar × Email [EMAIL_ADDRESS][DOMAIN_NAME] Wha…" at bounding box center [572, 275] width 829 height 146
type input "21982669594"
click at [790, 306] on icon at bounding box center [789, 311] width 10 height 10
